Goal: Information Seeking & Learning: Learn about a topic

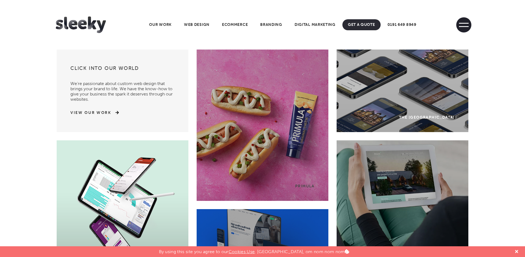
click at [466, 26] on span at bounding box center [464, 26] width 10 height 1
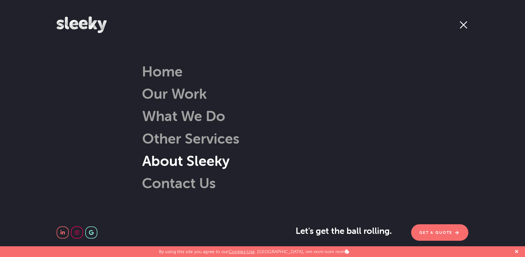
click at [198, 156] on link "About Sleeky" at bounding box center [178, 161] width 104 height 18
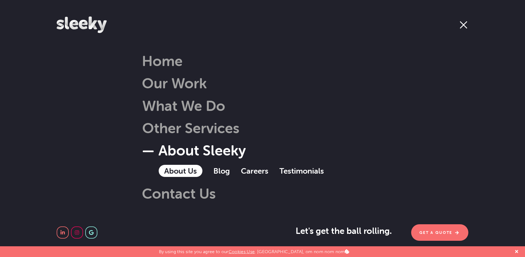
click at [180, 170] on link "About Us" at bounding box center [181, 171] width 44 height 12
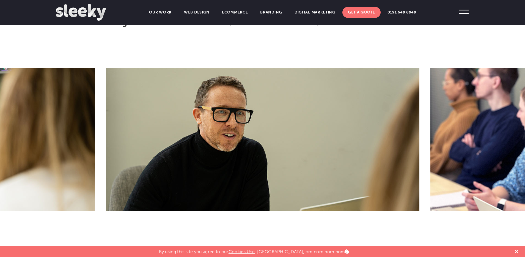
scroll to position [220, 0]
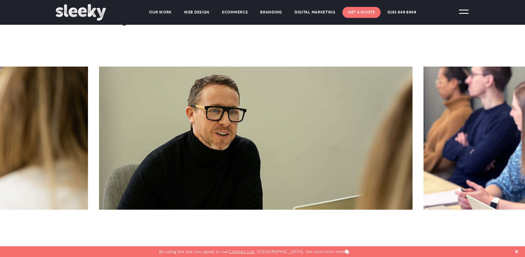
drag, startPoint x: 321, startPoint y: 140, endPoint x: 274, endPoint y: 143, distance: 47.7
click at [277, 142] on img at bounding box center [256, 138] width 314 height 143
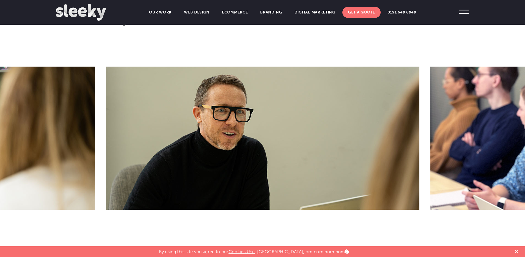
drag, startPoint x: 291, startPoint y: 134, endPoint x: 151, endPoint y: 134, distance: 139.8
click at [159, 134] on img at bounding box center [263, 138] width 314 height 143
drag, startPoint x: 282, startPoint y: 144, endPoint x: 121, endPoint y: 151, distance: 161.7
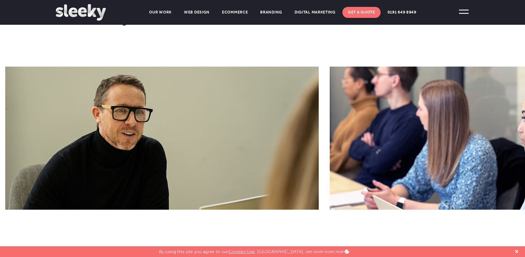
drag, startPoint x: 209, startPoint y: 120, endPoint x: 86, endPoint y: 114, distance: 122.6
click at [87, 114] on img at bounding box center [162, 138] width 314 height 143
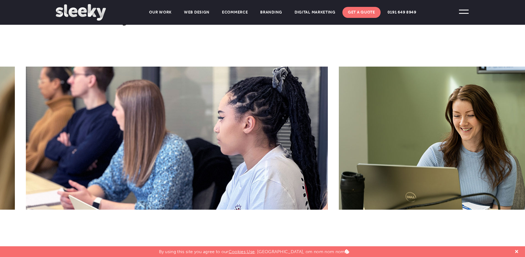
drag, startPoint x: 366, startPoint y: 143, endPoint x: 207, endPoint y: 146, distance: 159.7
click at [207, 146] on img at bounding box center [177, 138] width 302 height 143
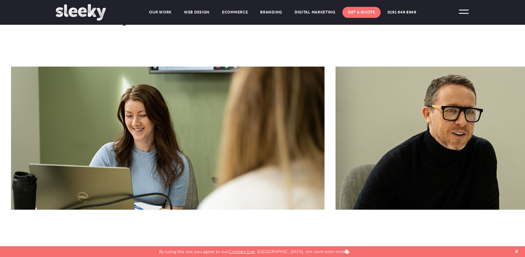
drag, startPoint x: 272, startPoint y: 163, endPoint x: 194, endPoint y: 164, distance: 77.9
click at [196, 163] on img at bounding box center [168, 138] width 314 height 143
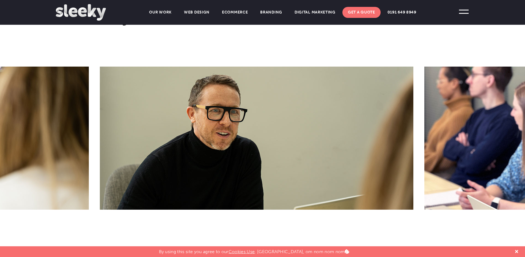
drag, startPoint x: 276, startPoint y: 153, endPoint x: 153, endPoint y: 153, distance: 123.0
click at [160, 154] on img at bounding box center [257, 138] width 314 height 143
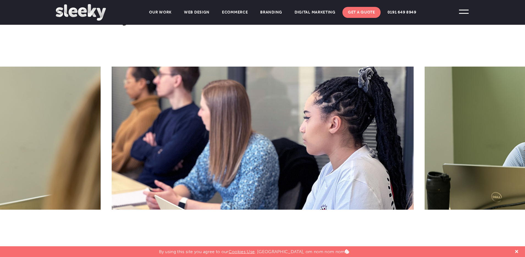
click at [93, 13] on img at bounding box center [81, 12] width 50 height 17
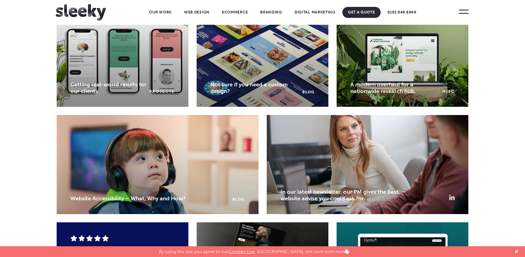
scroll to position [815, 0]
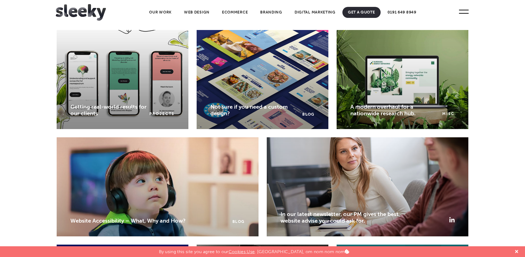
drag, startPoint x: 488, startPoint y: 115, endPoint x: 484, endPoint y: 117, distance: 4.4
click at [488, 115] on section "What we’ve been up to Read Our Blog Getting real-world results for our clients …" at bounding box center [262, 184] width 525 height 335
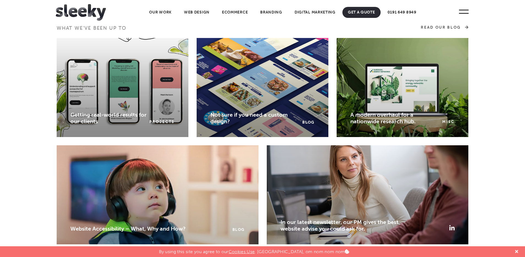
scroll to position [802, 0]
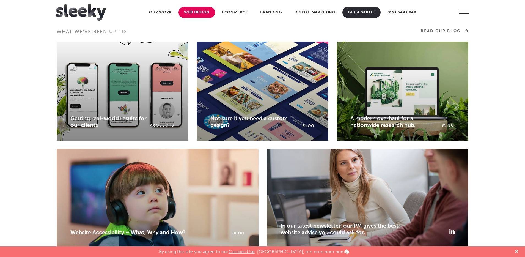
click at [200, 13] on link "Web Design" at bounding box center [197, 12] width 37 height 11
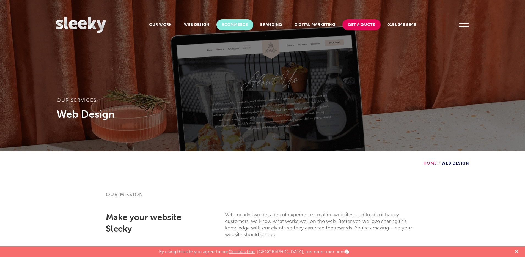
click at [237, 24] on link "Ecommerce" at bounding box center [235, 24] width 37 height 11
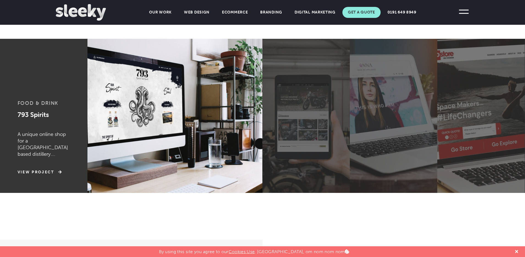
scroll to position [319, 0]
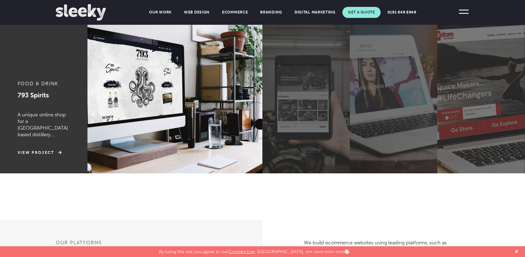
drag, startPoint x: 191, startPoint y: 127, endPoint x: 97, endPoint y: 127, distance: 93.9
click at [97, 127] on label at bounding box center [175, 96] width 175 height 154
click at [0, 0] on input "radio" at bounding box center [0, 0] width 0 height 0
drag, startPoint x: 206, startPoint y: 126, endPoint x: 199, endPoint y: 127, distance: 6.9
click at [199, 127] on ul "Food & Drink 793 Spirits A unique online shop for a Holy Island based distiller…" at bounding box center [262, 96] width 525 height 154
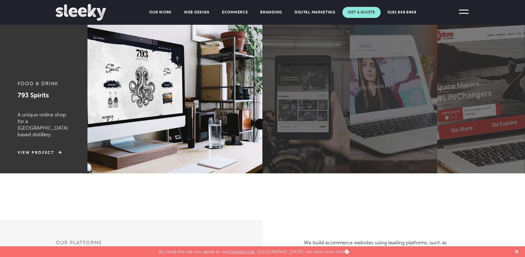
click at [302, 118] on label at bounding box center [307, 96] width 88 height 154
click at [0, 0] on input "radio" at bounding box center [0, 0] width 0 height 0
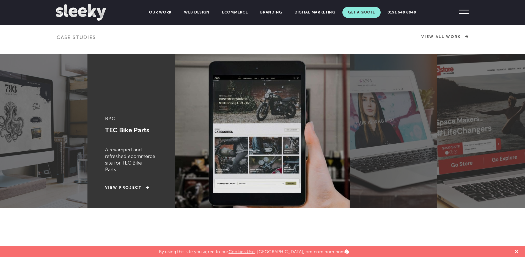
scroll to position [284, 0]
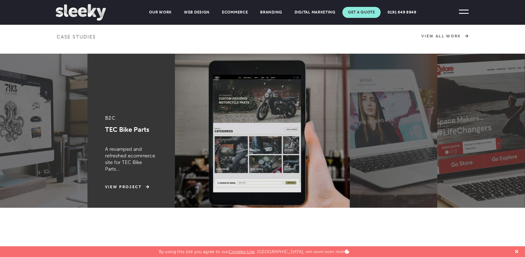
click at [45, 127] on label at bounding box center [44, 131] width 88 height 154
click at [0, 0] on input "radio" at bounding box center [0, 0] width 0 height 0
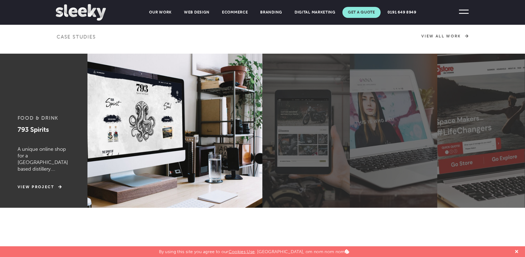
click at [370, 115] on label at bounding box center [394, 131] width 88 height 154
click at [0, 0] on input "radio" at bounding box center [0, 0] width 0 height 0
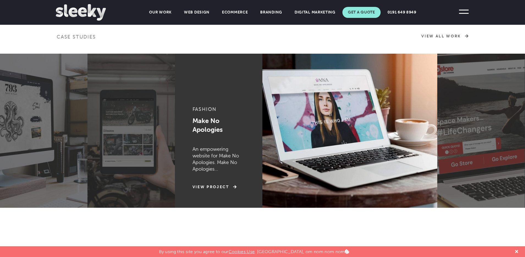
click at [465, 112] on label at bounding box center [482, 131] width 88 height 154
click at [0, 0] on input "radio" at bounding box center [0, 0] width 0 height 0
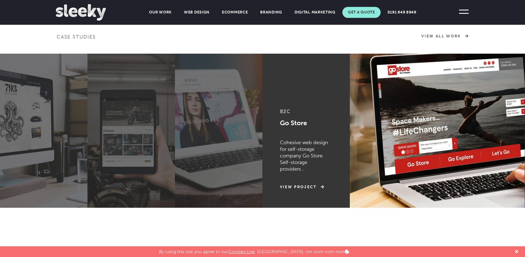
click at [413, 99] on label at bounding box center [437, 131] width 175 height 154
click at [0, 0] on input "radio" at bounding box center [0, 0] width 0 height 0
click at [426, 174] on label at bounding box center [437, 131] width 175 height 154
click at [0, 0] on input "radio" at bounding box center [0, 0] width 0 height 0
click at [306, 187] on link "View Project" at bounding box center [302, 187] width 44 height 6
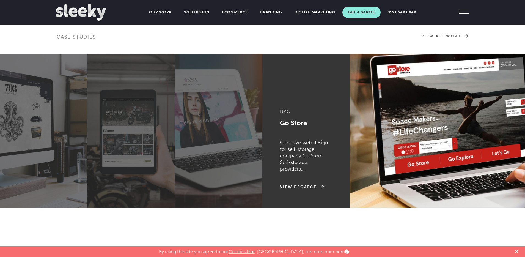
click at [111, 108] on label at bounding box center [132, 131] width 88 height 154
click at [0, 0] on input "radio" at bounding box center [0, 0] width 0 height 0
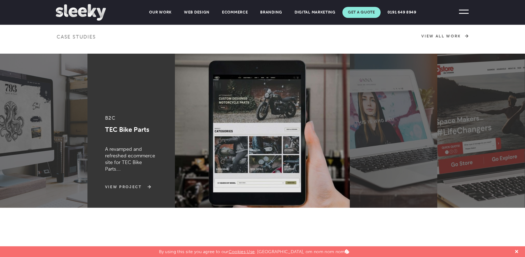
click at [136, 185] on link "View Project" at bounding box center [127, 187] width 44 height 6
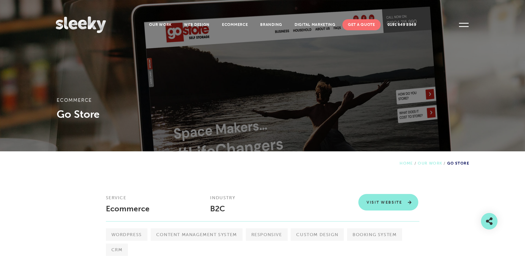
click at [397, 202] on link "Visit Website" at bounding box center [389, 202] width 60 height 17
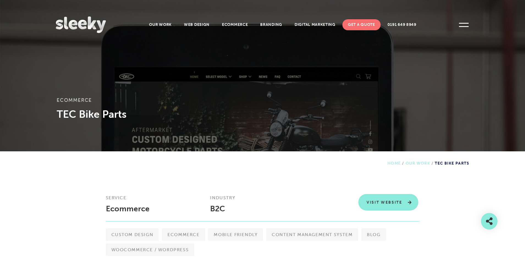
click at [403, 203] on link "Visit Website" at bounding box center [389, 202] width 60 height 17
